Goal: Complete application form

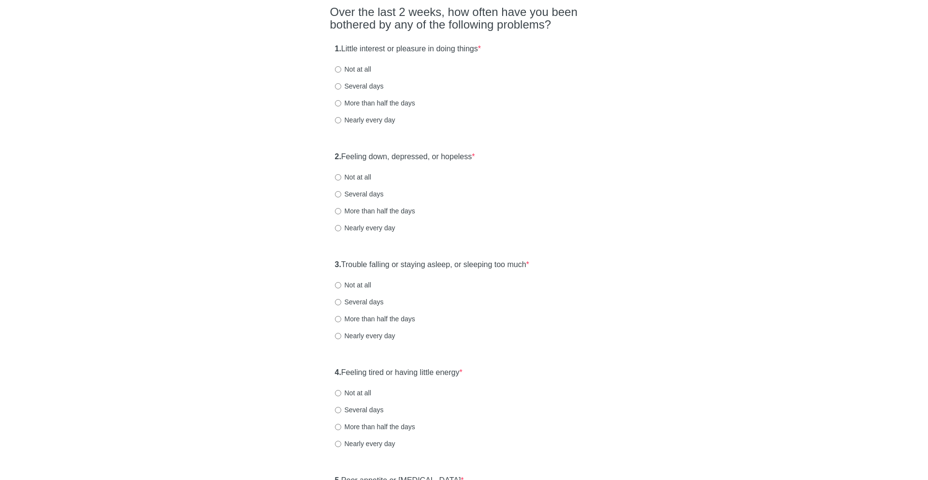
click at [346, 49] on label "1. Little interest or pleasure in doing things *" at bounding box center [408, 49] width 146 height 11
drag, startPoint x: 346, startPoint y: 49, endPoint x: 489, endPoint y: 50, distance: 143.1
click at [481, 50] on label "1. Little interest or pleasure in doing things *" at bounding box center [408, 49] width 146 height 11
click at [349, 118] on label "Nearly every day" at bounding box center [365, 120] width 60 height 10
click at [341, 118] on input "Nearly every day" at bounding box center [338, 120] width 6 height 6
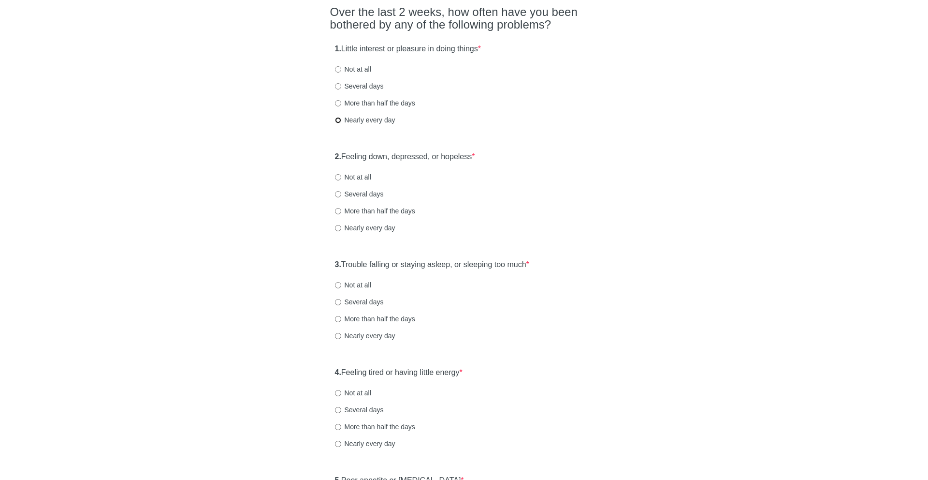
radio input "true"
drag, startPoint x: 347, startPoint y: 157, endPoint x: 484, endPoint y: 167, distance: 137.7
click at [484, 167] on div "2. Feeling down, depressed, or hopeless * Not at all Several days More than hal…" at bounding box center [464, 197] width 268 height 101
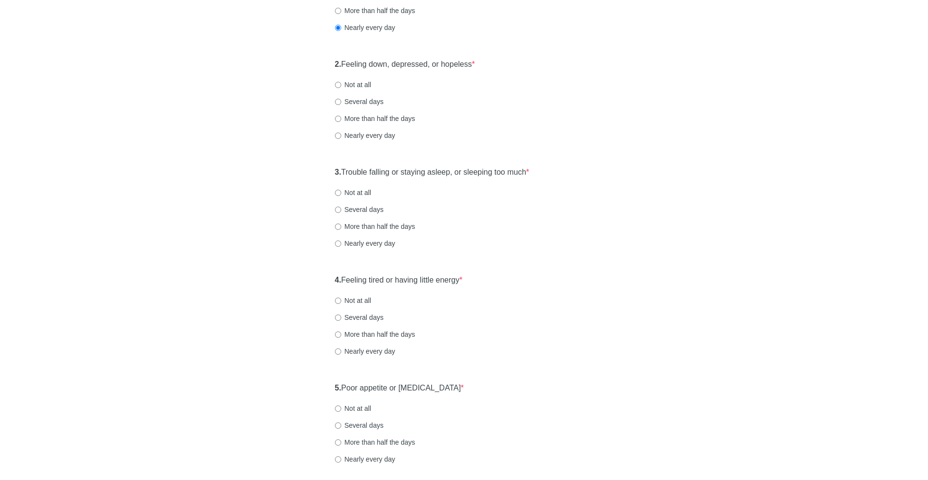
scroll to position [179, 0]
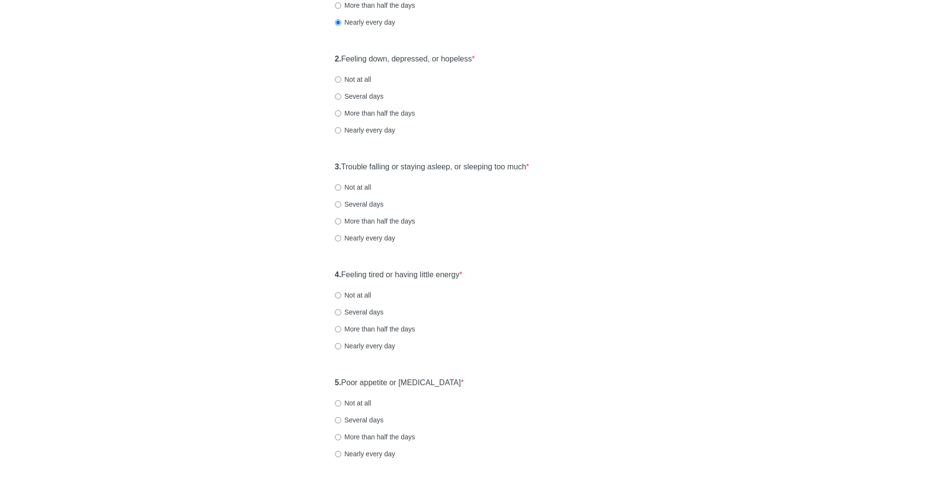
click at [365, 127] on label "Nearly every day" at bounding box center [365, 130] width 60 height 10
click at [341, 127] on input "Nearly every day" at bounding box center [338, 130] width 6 height 6
radio input "true"
click at [345, 166] on label "3. Trouble falling or staying asleep, or sleeping too much *" at bounding box center [432, 167] width 194 height 11
drag, startPoint x: 345, startPoint y: 166, endPoint x: 543, endPoint y: 179, distance: 198.2
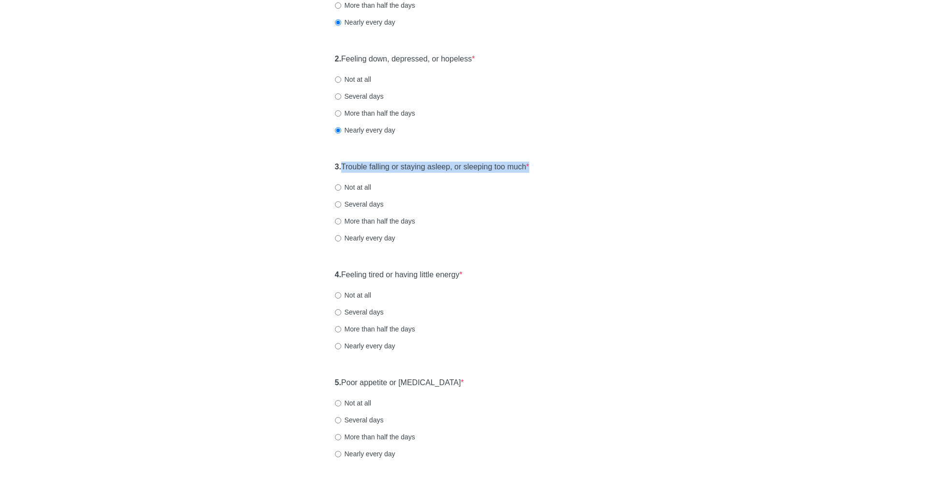
click at [543, 179] on div "3. Trouble falling or staying asleep, or sleeping too much * Not at all Several…" at bounding box center [464, 207] width 268 height 101
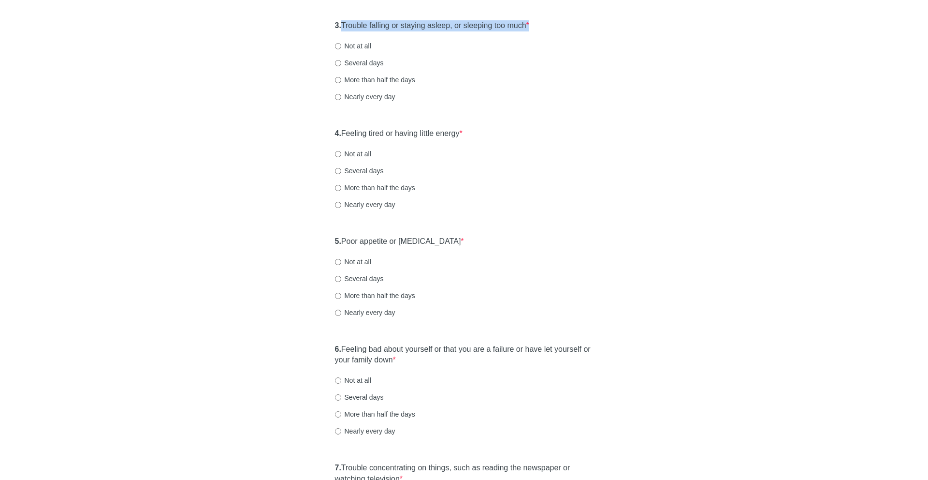
scroll to position [321, 0]
click at [374, 97] on label "Nearly every day" at bounding box center [365, 96] width 60 height 10
click at [341, 97] on input "Nearly every day" at bounding box center [338, 96] width 6 height 6
radio input "true"
drag, startPoint x: 343, startPoint y: 132, endPoint x: 479, endPoint y: 132, distance: 135.4
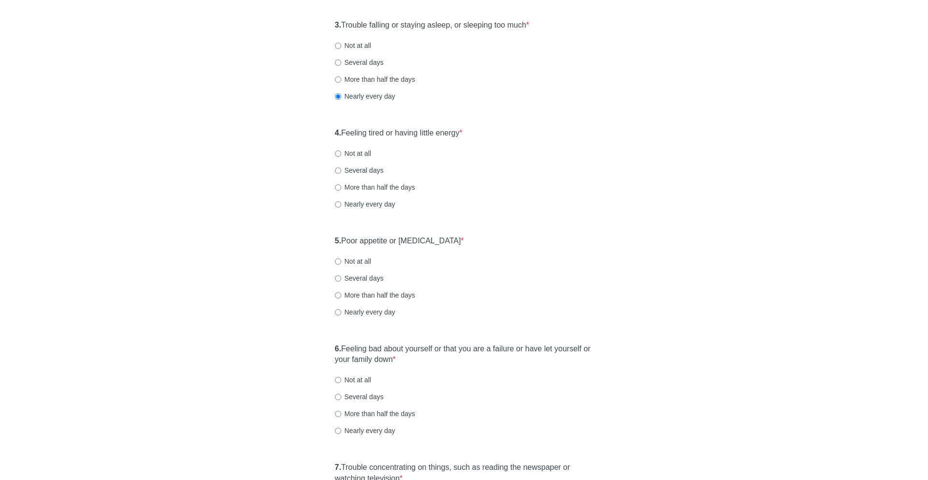
click at [479, 132] on div "4. Feeling tired or having little energy * Not at all Several days More than ha…" at bounding box center [464, 173] width 268 height 101
click at [378, 203] on label "Nearly every day" at bounding box center [365, 204] width 60 height 10
click at [341, 203] on input "Nearly every day" at bounding box center [338, 204] width 6 height 6
radio input "true"
drag, startPoint x: 344, startPoint y: 240, endPoint x: 448, endPoint y: 240, distance: 104.0
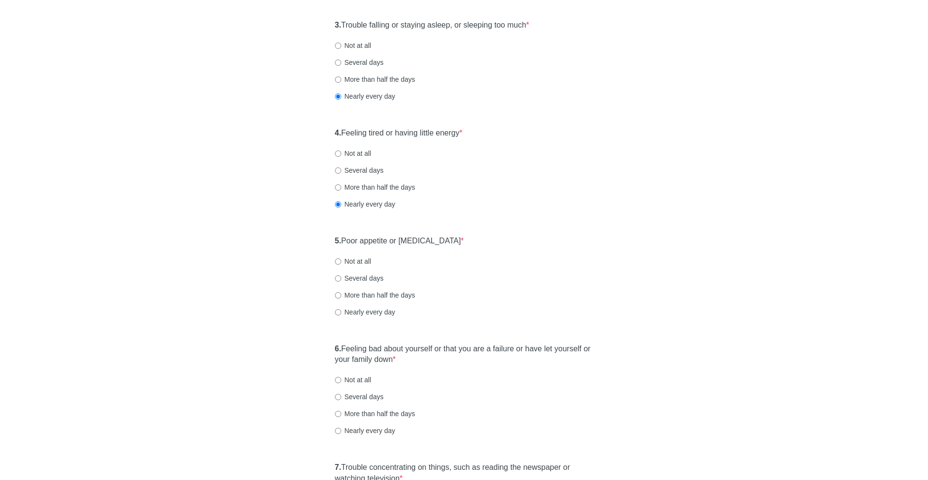
click at [448, 240] on div "5. Poor appetite or [MEDICAL_DATA] * Not at all Several days More than half the…" at bounding box center [464, 281] width 268 height 101
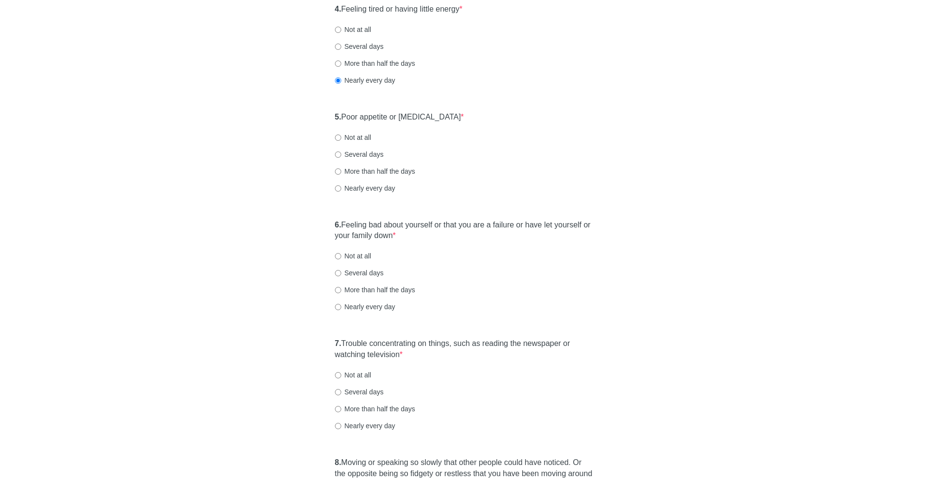
scroll to position [450, 0]
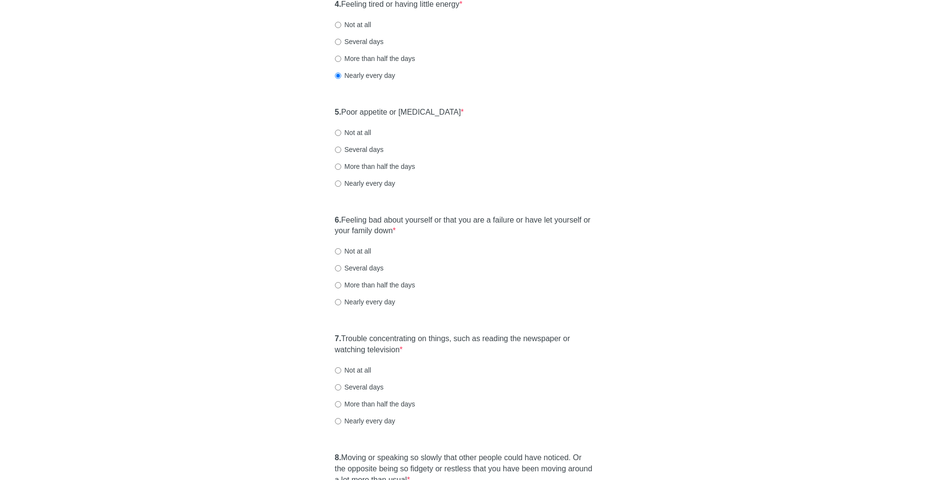
click at [375, 181] on label "Nearly every day" at bounding box center [365, 183] width 60 height 10
click at [341, 181] on input "Nearly every day" at bounding box center [338, 183] width 6 height 6
radio input "true"
drag, startPoint x: 346, startPoint y: 220, endPoint x: 418, endPoint y: 232, distance: 72.7
click at [418, 232] on label "6. Feeling bad about yourself or that you are a failure or have let yourself or…" at bounding box center [464, 226] width 259 height 22
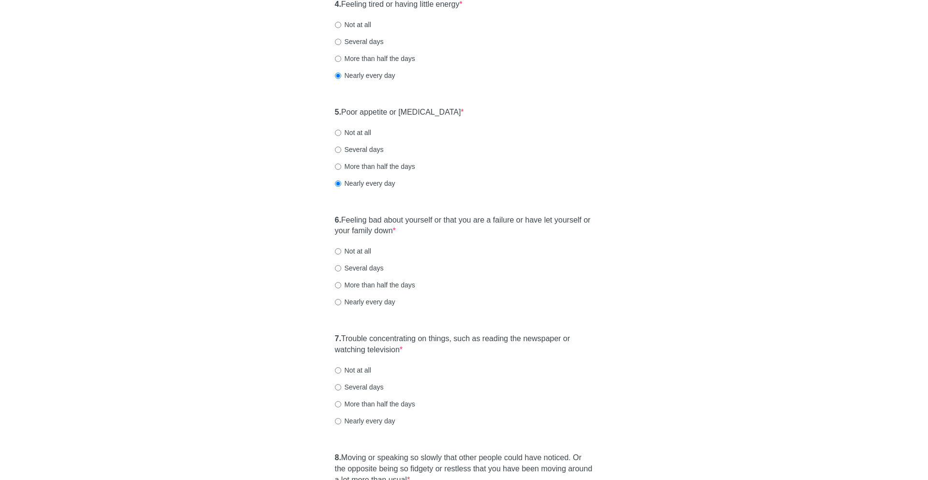
drag, startPoint x: 418, startPoint y: 232, endPoint x: 344, endPoint y: 217, distance: 75.6
click at [344, 217] on label "6. Feeling bad about yourself or that you are a failure or have let yourself or…" at bounding box center [464, 226] width 259 height 22
click at [363, 281] on label "More than half the days" at bounding box center [375, 285] width 80 height 10
click at [341, 282] on input "More than half the days" at bounding box center [338, 285] width 6 height 6
radio input "true"
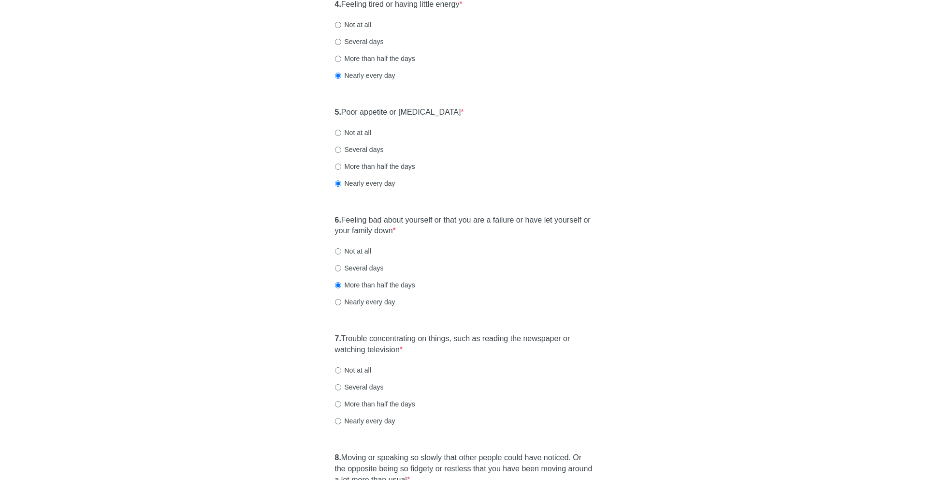
drag, startPoint x: 345, startPoint y: 335, endPoint x: 413, endPoint y: 355, distance: 71.3
click at [413, 355] on div "7. Trouble concentrating on things, such as reading the newspaper or watching t…" at bounding box center [464, 384] width 268 height 112
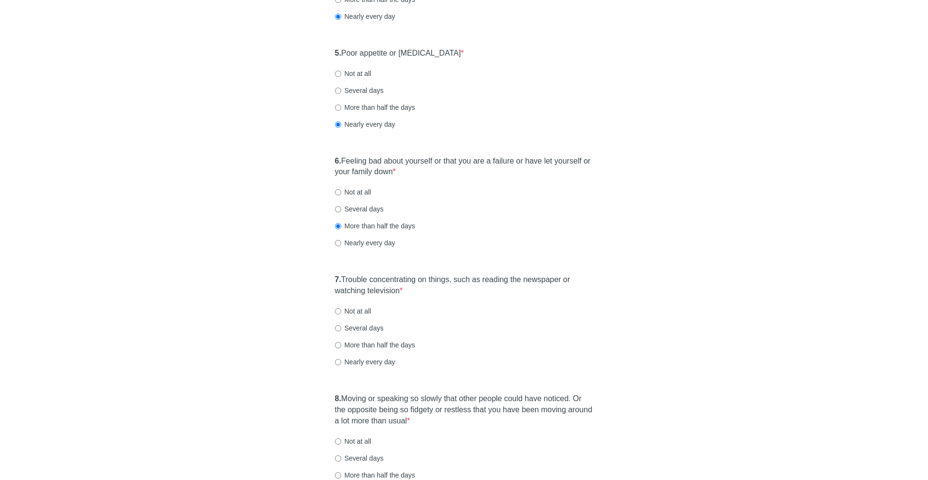
scroll to position [509, 0]
click at [358, 360] on label "Nearly every day" at bounding box center [365, 361] width 60 height 10
click at [341, 360] on input "Nearly every day" at bounding box center [338, 361] width 6 height 6
radio input "true"
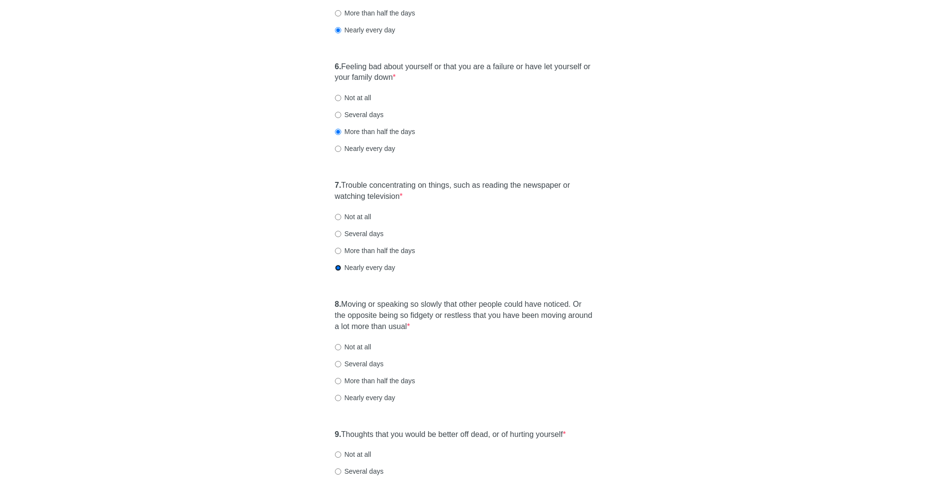
scroll to position [613, 0]
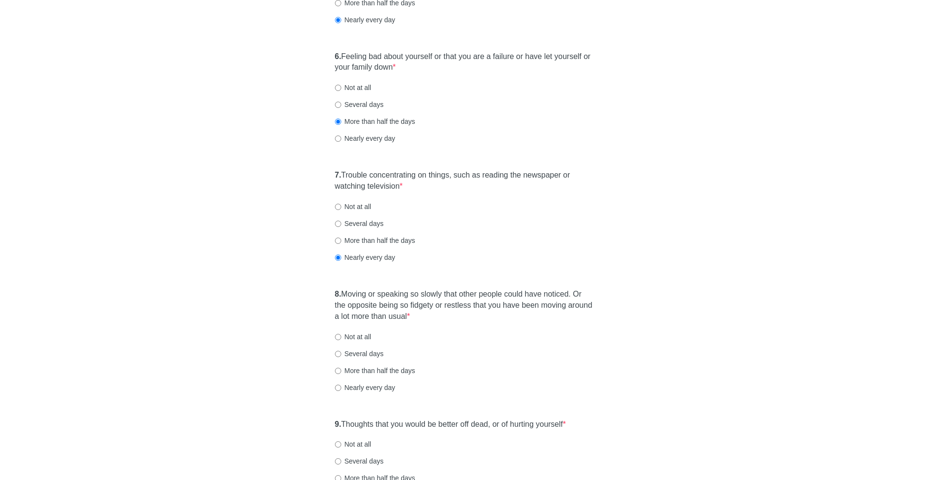
drag, startPoint x: 349, startPoint y: 294, endPoint x: 449, endPoint y: 323, distance: 104.7
click at [449, 323] on div "8. Moving or speaking so slowly that other people could have noticed. Or the op…" at bounding box center [464, 345] width 268 height 123
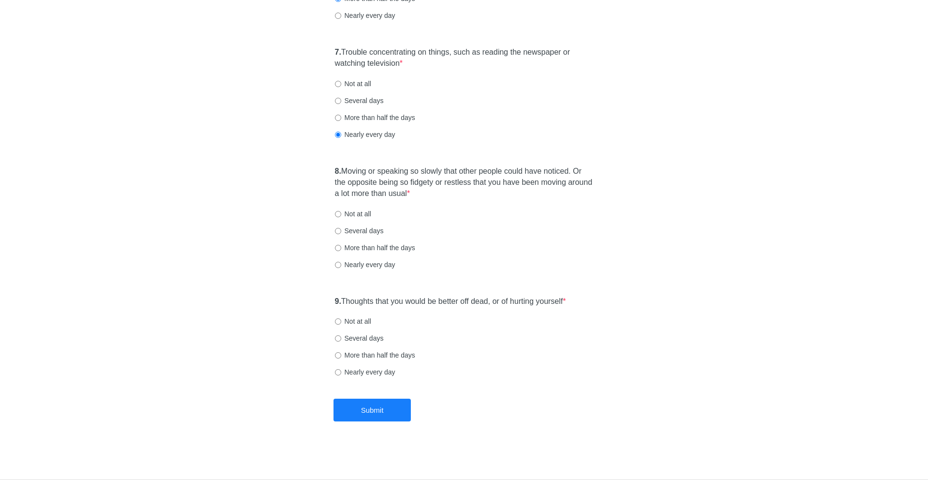
click at [379, 247] on label "More than half the days" at bounding box center [375, 248] width 80 height 10
click at [341, 247] on input "More than half the days" at bounding box center [338, 248] width 6 height 6
radio input "true"
drag, startPoint x: 343, startPoint y: 299, endPoint x: 566, endPoint y: 313, distance: 223.4
click at [566, 313] on div "9. Thoughts that you would be better off dead, or of hurting yourself * Not at …" at bounding box center [464, 341] width 268 height 101
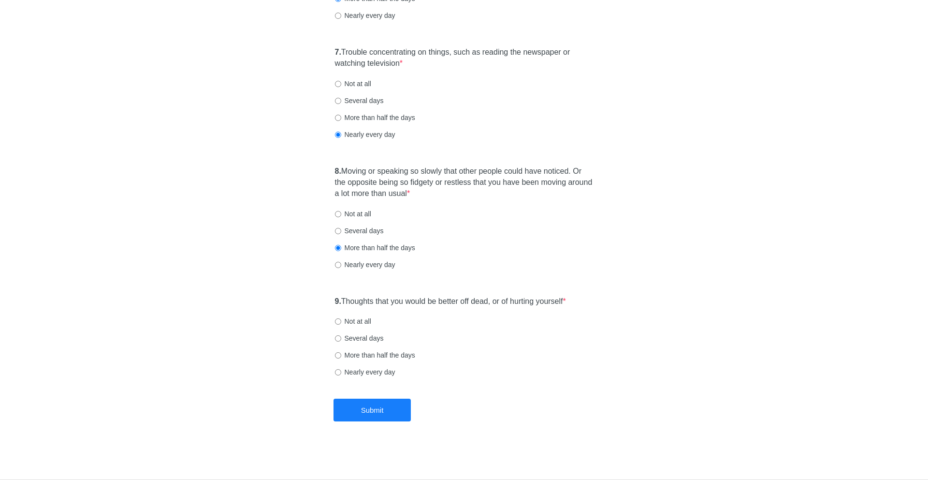
click at [350, 322] on label "Not at all" at bounding box center [353, 321] width 36 height 10
click at [341, 322] on input "Not at all" at bounding box center [338, 321] width 6 height 6
radio input "true"
click at [381, 404] on button "Submit" at bounding box center [372, 409] width 77 height 23
